Goal: Information Seeking & Learning: Learn about a topic

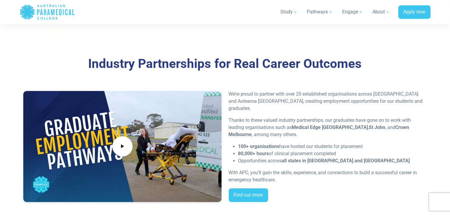
scroll to position [1158, 0]
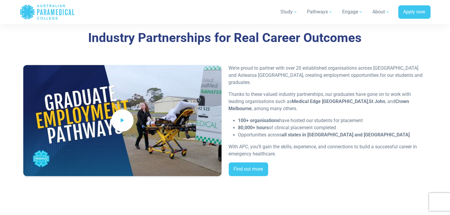
click at [120, 121] on icon at bounding box center [122, 121] width 7 height 10
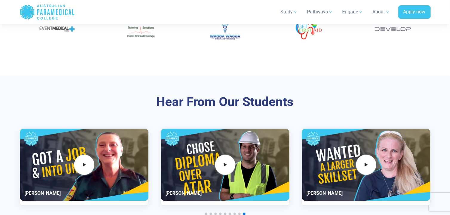
scroll to position [1360, 0]
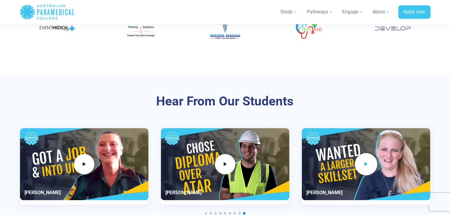
click at [367, 166] on icon "11 / 11" at bounding box center [365, 165] width 7 height 10
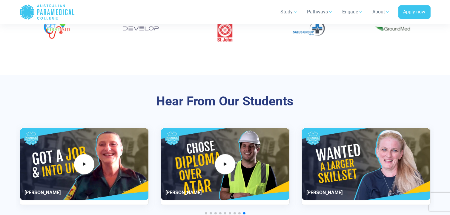
click at [318, 83] on div "Hear From Our Students [GEOGRAPHIC_DATA]" at bounding box center [225, 154] width 418 height 159
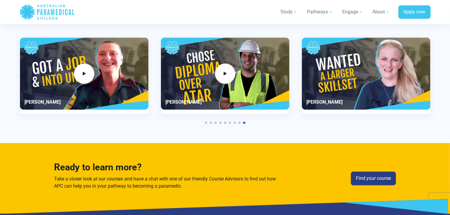
scroll to position [1450, 0]
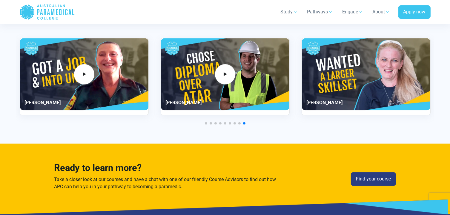
click at [322, 184] on div "Find your course" at bounding box center [341, 179] width 116 height 14
click at [7, 77] on section "Hear From Our Students [GEOGRAPHIC_DATA]" at bounding box center [225, 64] width 450 height 159
click at [209, 123] on div at bounding box center [225, 123] width 410 height 2
click at [210, 124] on span "Go to slide 2" at bounding box center [210, 123] width 2 height 2
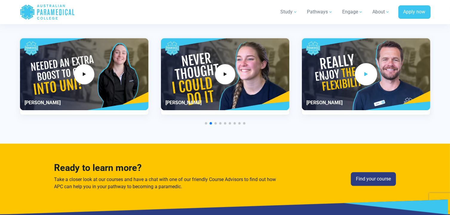
click at [367, 73] on icon "4 / 11" at bounding box center [365, 75] width 7 height 10
click at [327, 145] on div "Ready to learn more? Take a closer look at our courses and have a chat with one…" at bounding box center [225, 179] width 418 height 71
click at [336, 132] on div "Hear From Our Students [GEOGRAPHIC_DATA]" at bounding box center [225, 64] width 418 height 159
click at [214, 123] on span "Go to slide 3" at bounding box center [215, 123] width 2 height 2
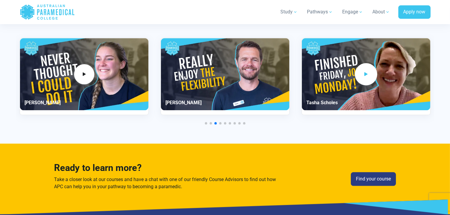
click at [363, 71] on icon "5 / 11" at bounding box center [365, 75] width 7 height 10
click at [219, 123] on span "Go to slide 4" at bounding box center [220, 123] width 2 height 2
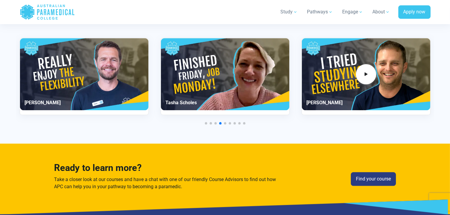
click at [224, 123] on span "Go to slide 5" at bounding box center [225, 123] width 2 height 2
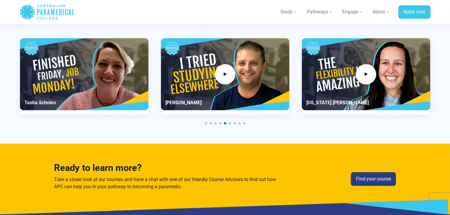
click at [230, 123] on span "Go to slide 6" at bounding box center [229, 123] width 2 height 2
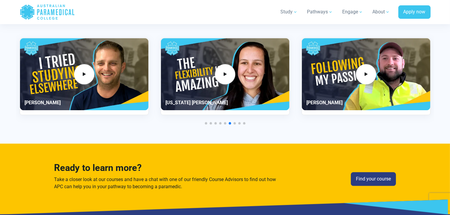
click at [233, 124] on div at bounding box center [225, 123] width 410 height 2
click at [234, 124] on span "Go to slide 7" at bounding box center [234, 123] width 2 height 2
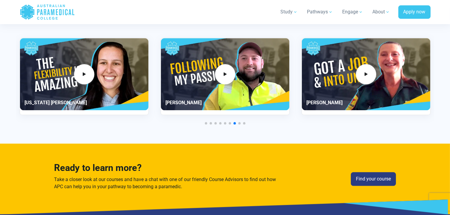
click at [239, 124] on div "Hear From Our Students [GEOGRAPHIC_DATA]" at bounding box center [225, 64] width 418 height 159
click at [239, 123] on span "Go to slide 8" at bounding box center [239, 123] width 2 height 2
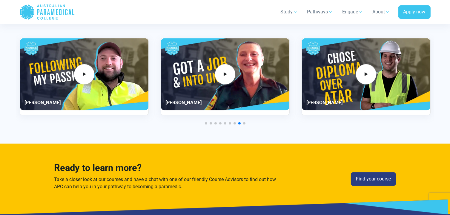
click at [244, 123] on span "Go to slide 9" at bounding box center [244, 123] width 2 height 2
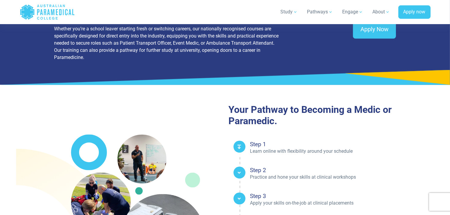
scroll to position [840, 0]
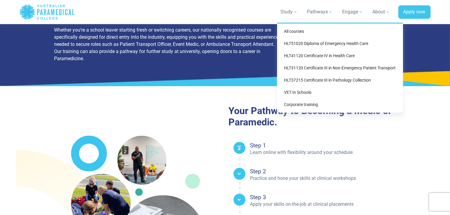
click at [285, 11] on link "Study" at bounding box center [289, 12] width 24 height 17
